Goal: Task Accomplishment & Management: Manage account settings

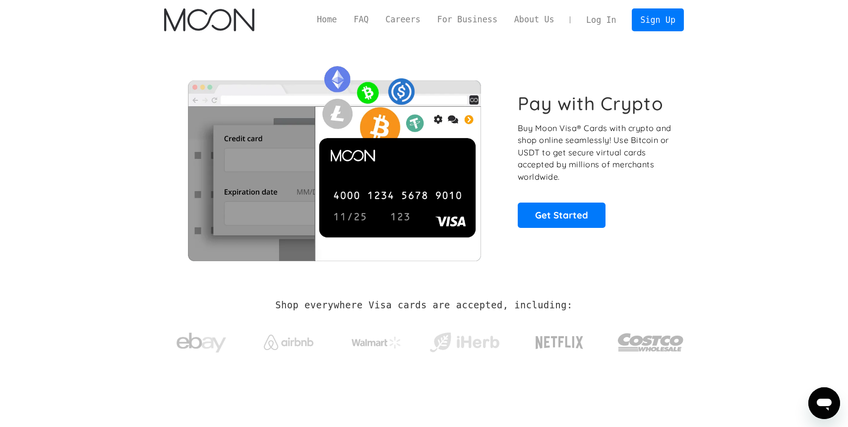
click at [601, 19] on link "Log In" at bounding box center [601, 20] width 47 height 22
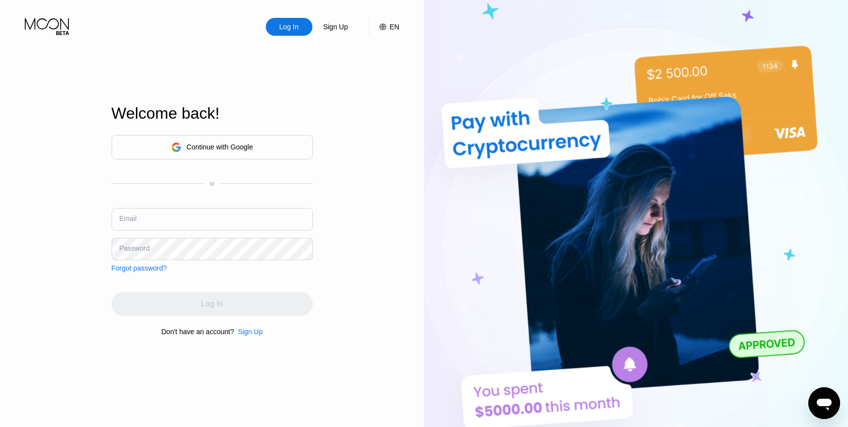
type input "alexandersmith0007@protonmail.com"
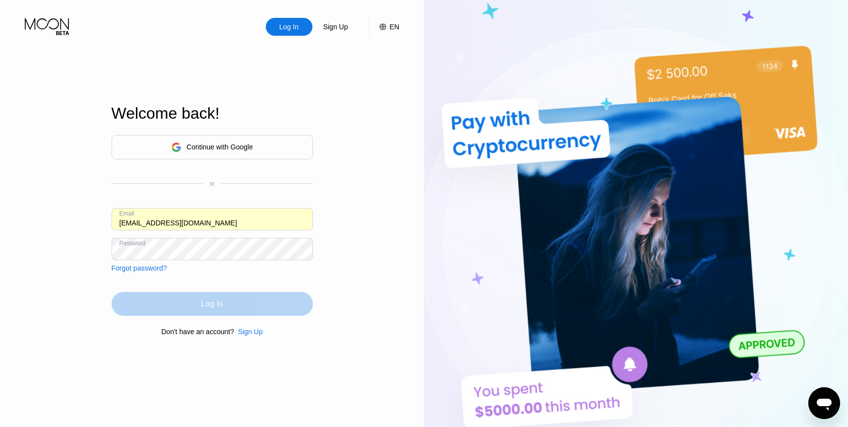
click at [261, 307] on div "Log In" at bounding box center [212, 304] width 201 height 24
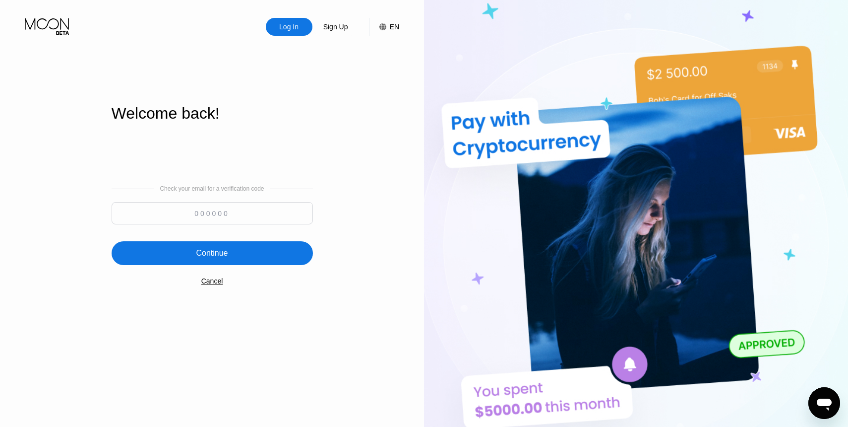
click at [216, 216] on input at bounding box center [212, 213] width 201 height 22
type input "263404"
click at [212, 261] on div "Continue" at bounding box center [212, 253] width 201 height 24
